Goal: Task Accomplishment & Management: Manage account settings

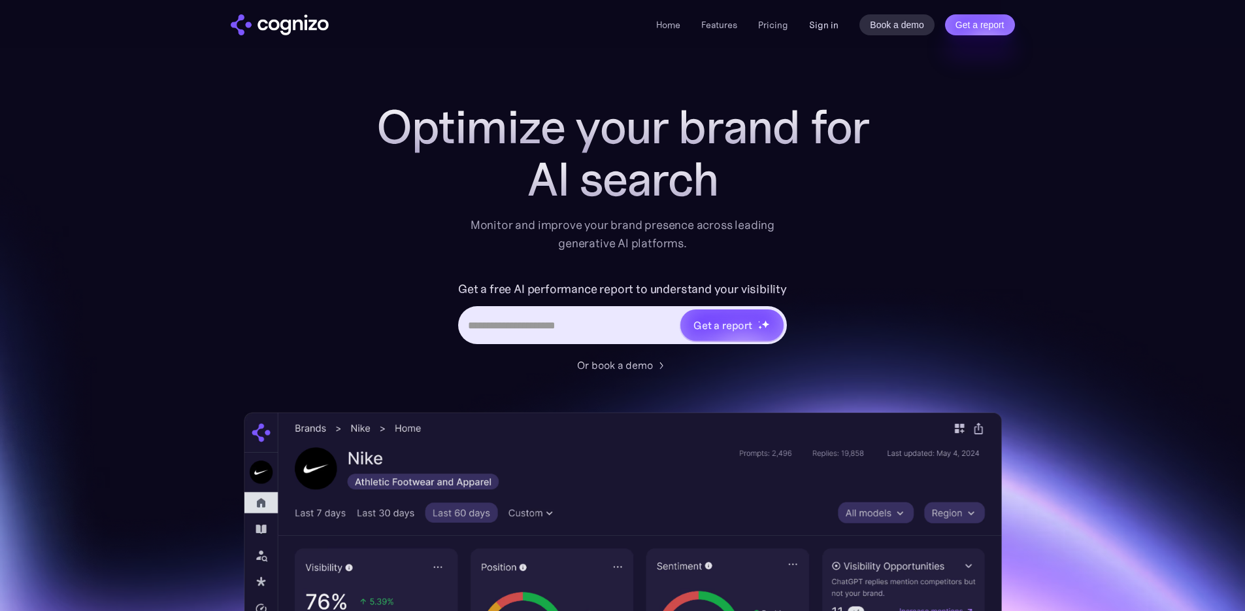
click at [819, 29] on link "Sign in" at bounding box center [823, 25] width 29 height 16
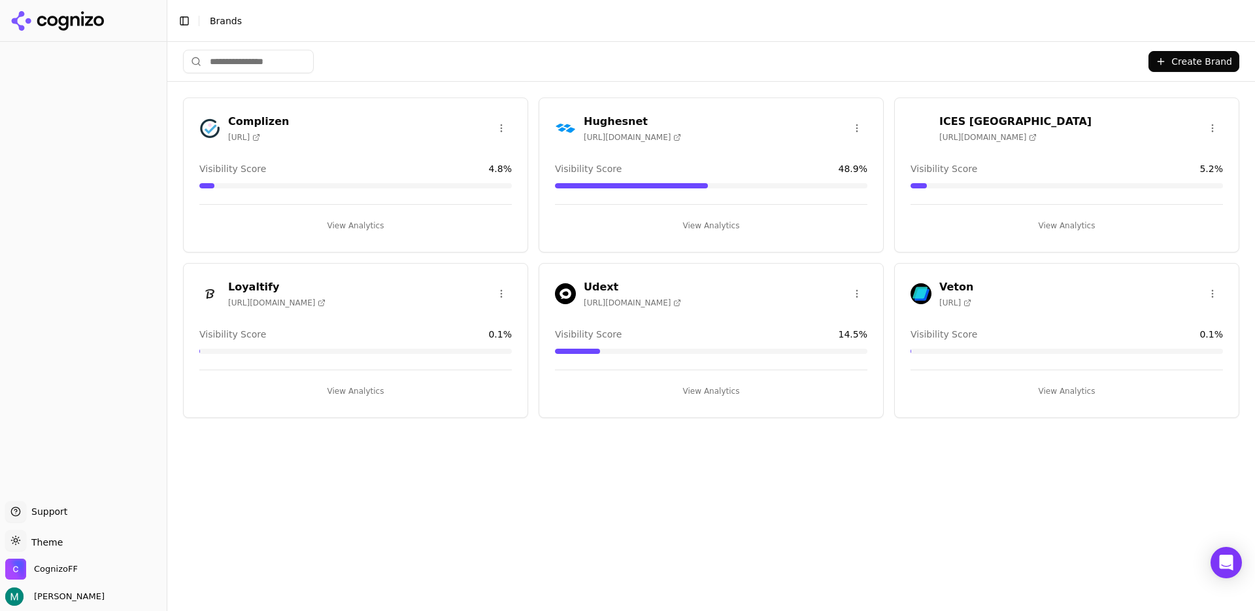
click at [182, 22] on button "Toggle Sidebar" at bounding box center [184, 21] width 18 height 18
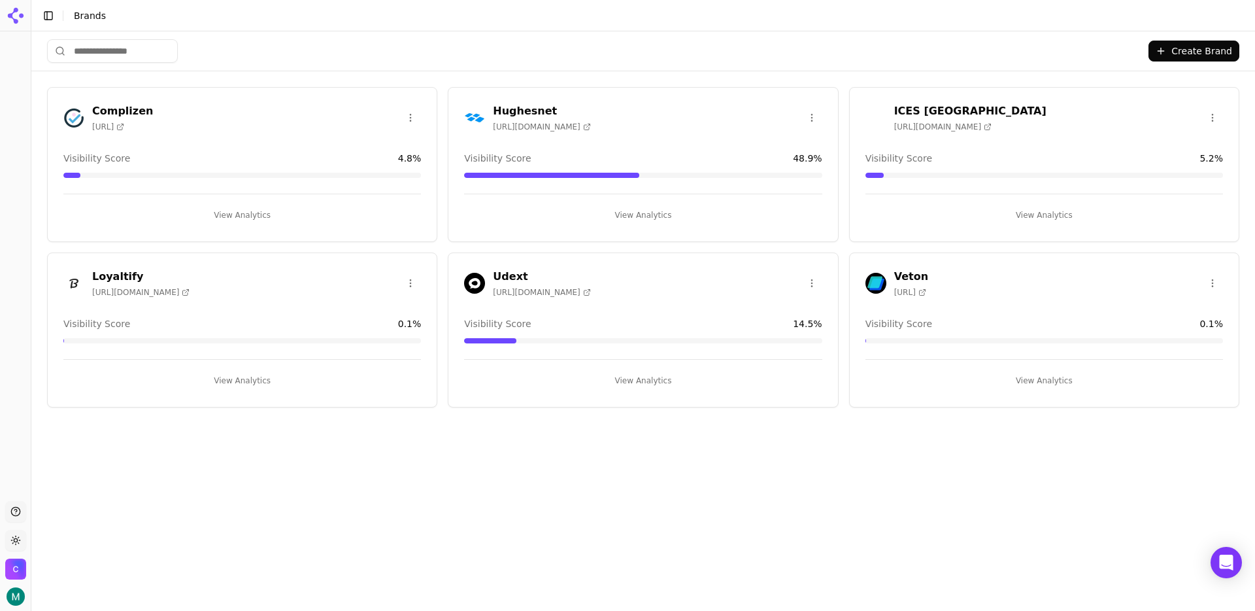
click at [116, 275] on h3 "Loyaltify" at bounding box center [140, 277] width 97 height 16
